Goal: Information Seeking & Learning: Understand process/instructions

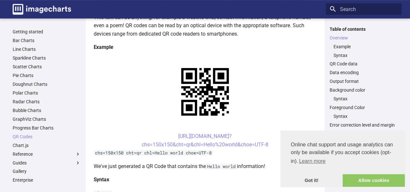
scroll to position [110, 0]
click at [30, 74] on link "Pie Charts" at bounding box center [47, 76] width 68 height 6
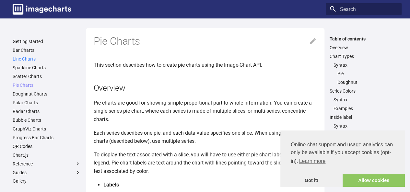
click at [36, 57] on link "Line Charts" at bounding box center [47, 59] width 68 height 6
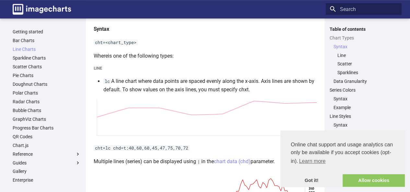
scroll to position [104, 0]
click at [28, 138] on link "QR Codes" at bounding box center [47, 137] width 68 height 6
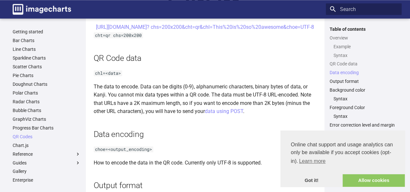
scroll to position [410, 0]
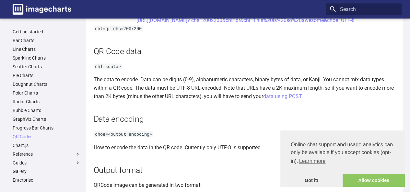
scroll to position [503, 0]
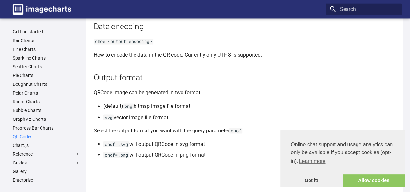
click at [18, 137] on link "QR Codes" at bounding box center [47, 137] width 68 height 6
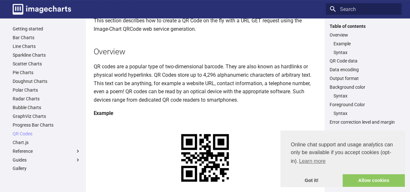
scroll to position [51, 0]
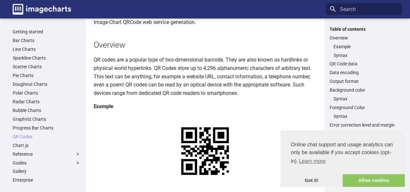
click at [108, 107] on h4 "Example" at bounding box center [205, 107] width 223 height 8
drag, startPoint x: 165, startPoint y: 132, endPoint x: 201, endPoint y: 141, distance: 37.0
copy link "[URL][DOMAIN_NAME]? chs=150x150&cht=qr&chl"
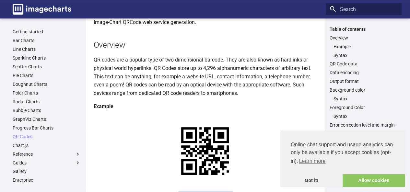
drag, startPoint x: 166, startPoint y: 133, endPoint x: 203, endPoint y: 144, distance: 39.2
copy link "https://image-charts.com/chart? chs=150x150&cht=qr&chl="
